Goal: Task Accomplishment & Management: Manage account settings

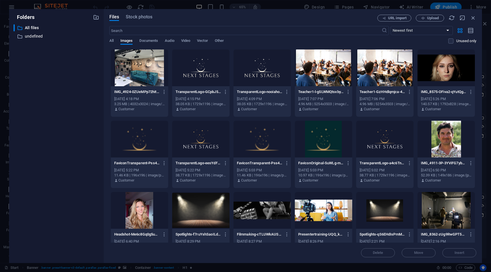
scroll to position [22, 0]
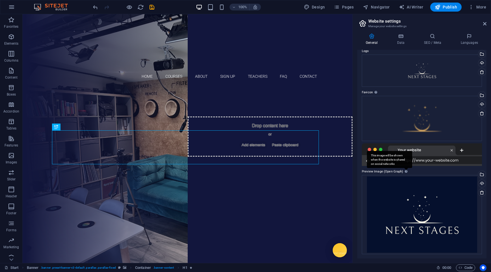
click at [403, 168] on div "This image will be shown when the website is shared on social networks" at bounding box center [389, 159] width 45 height 17
click at [405, 168] on div "This image will be shown when the website is shared on social networks" at bounding box center [389, 159] width 45 height 17
click at [403, 35] on icon at bounding box center [400, 36] width 25 height 6
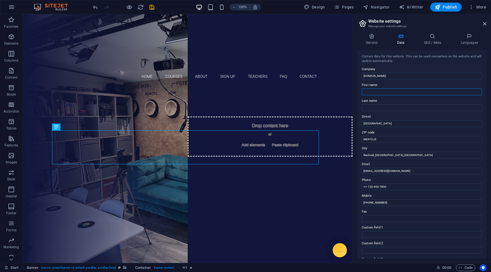
click at [395, 90] on input "First name" at bounding box center [422, 91] width 120 height 7
type input "[PERSON_NAME]"
click at [372, 107] on input "Last name" at bounding box center [422, 107] width 120 height 7
type input "[PERSON_NAME]"
click at [383, 152] on input "Renhold, [GEOGRAPHIC_DATA], [GEOGRAPHIC_DATA]" at bounding box center [422, 155] width 120 height 7
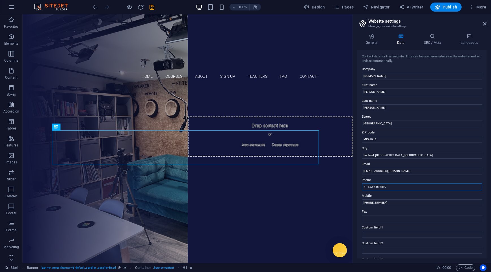
click at [391, 186] on input "+1-123-456-7890" at bounding box center [422, 186] width 120 height 7
drag, startPoint x: 389, startPoint y: 186, endPoint x: 356, endPoint y: 185, distance: 32.5
click at [356, 185] on div "General Data SEO / Meta Languages Website name Next Stages UK Logo Drag files h…" at bounding box center [422, 146] width 138 height 234
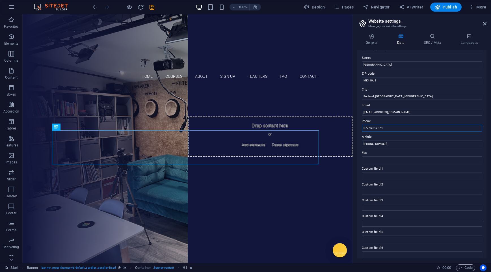
scroll to position [63, 0]
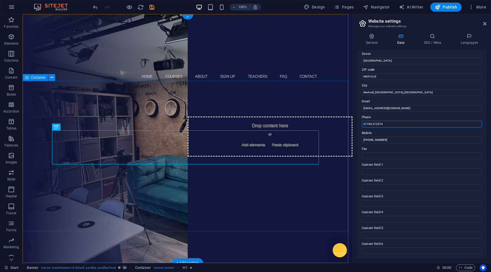
type input "07766 312374"
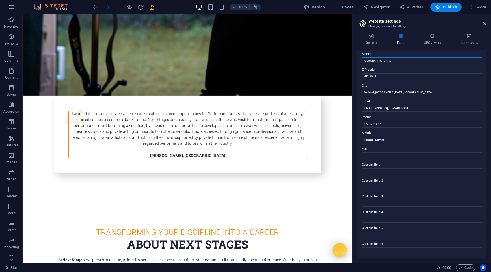
click at [363, 60] on input "[GEOGRAPHIC_DATA]" at bounding box center [422, 60] width 120 height 7
type input "[STREET_ADDRESS]"
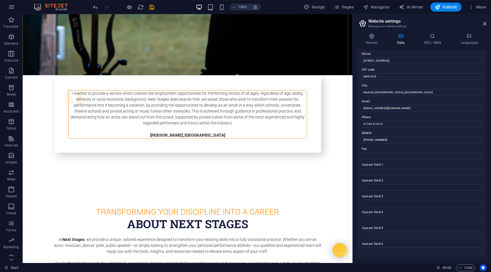
scroll to position [2431, 0]
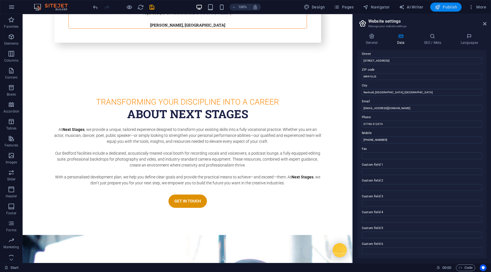
click at [449, 5] on span "Publish" at bounding box center [446, 7] width 22 height 6
